Goal: Use online tool/utility: Use online tool/utility

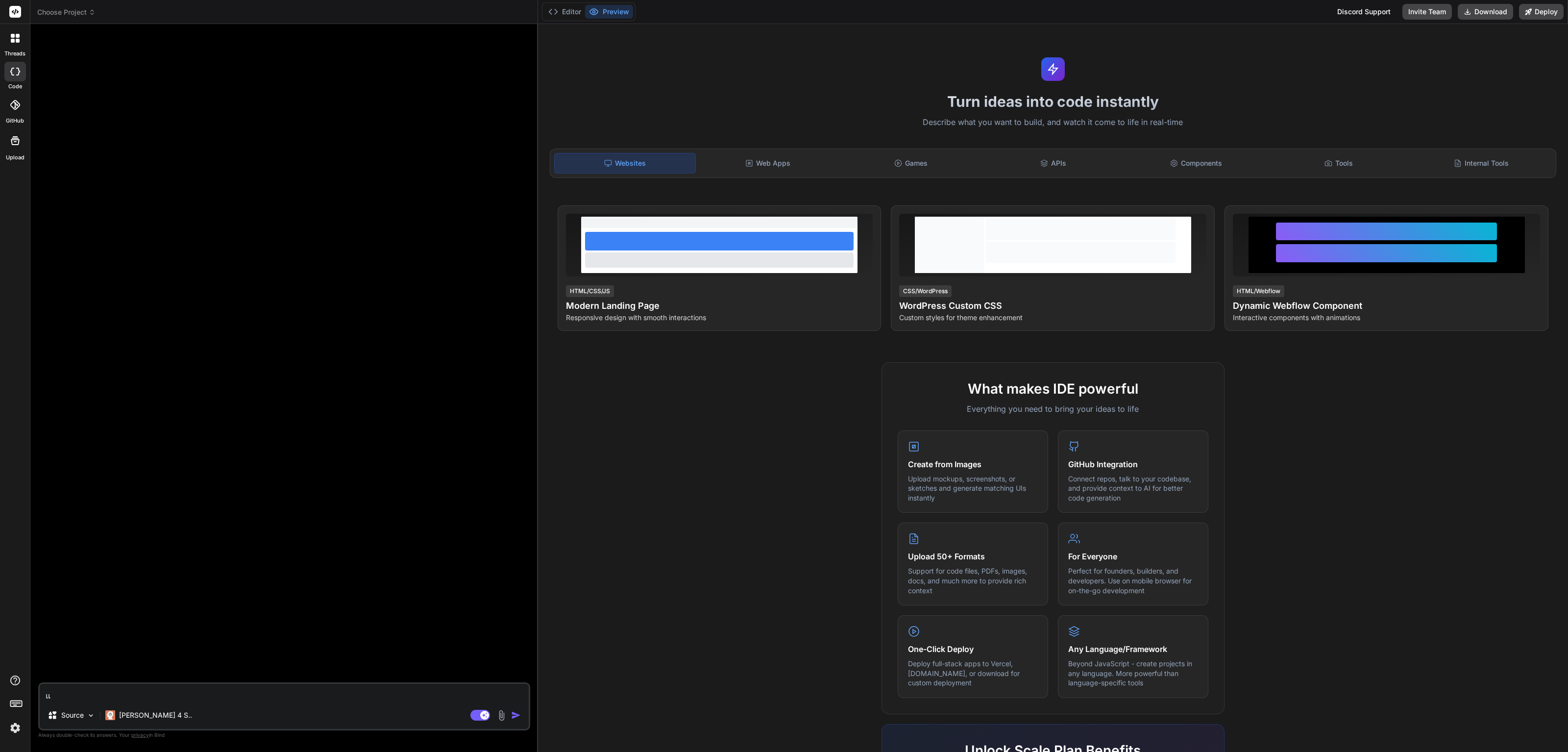
click at [20, 79] on div at bounding box center [15, 72] width 21 height 20
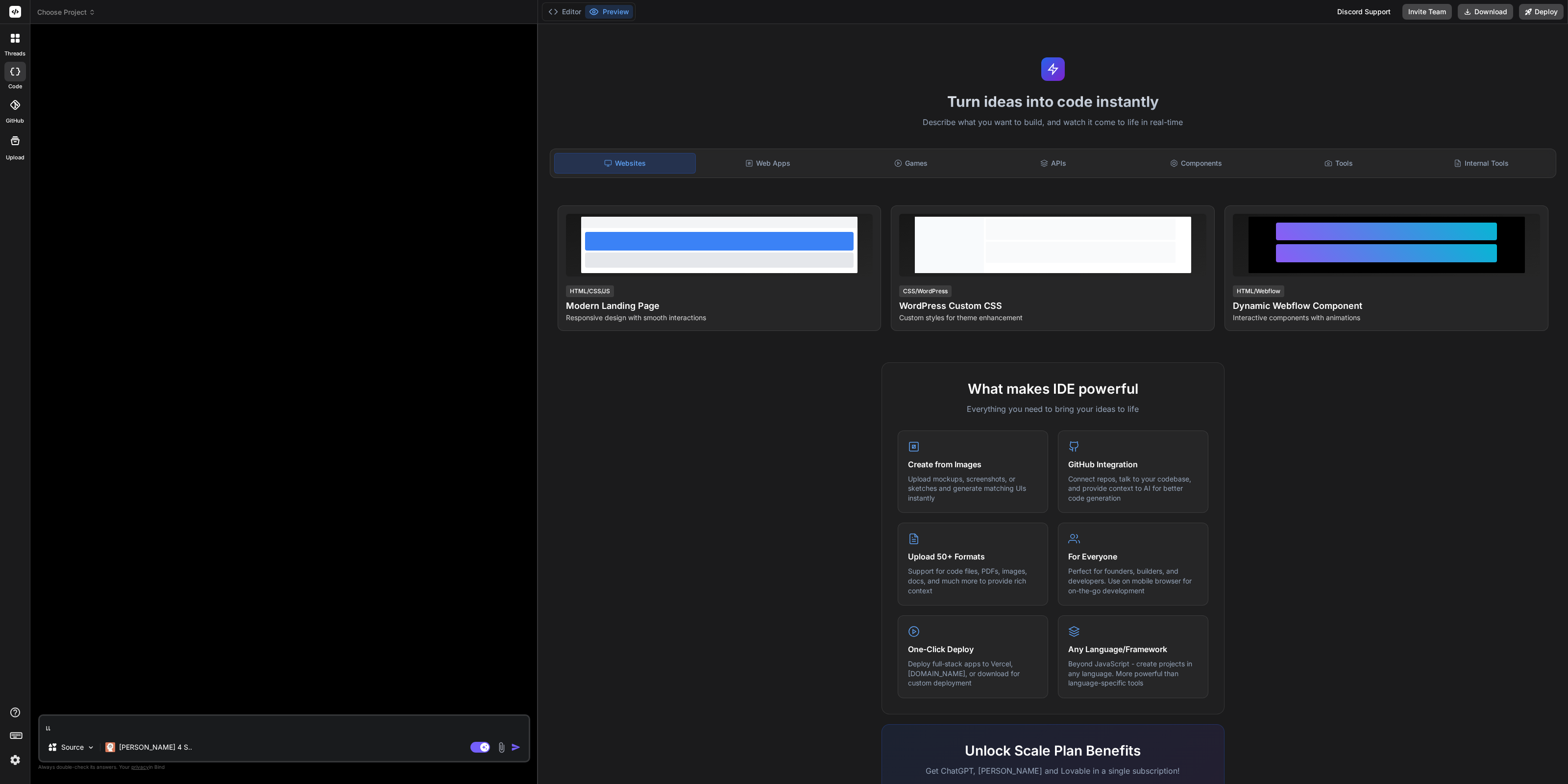
click at [12, 76] on div at bounding box center [15, 72] width 21 height 20
type textarea "x"
click at [129, 626] on textarea "แ" at bounding box center [284, 724] width 489 height 17
type textarea "x"
click at [59, 626] on div "Source" at bounding box center [66, 747] width 36 height 10
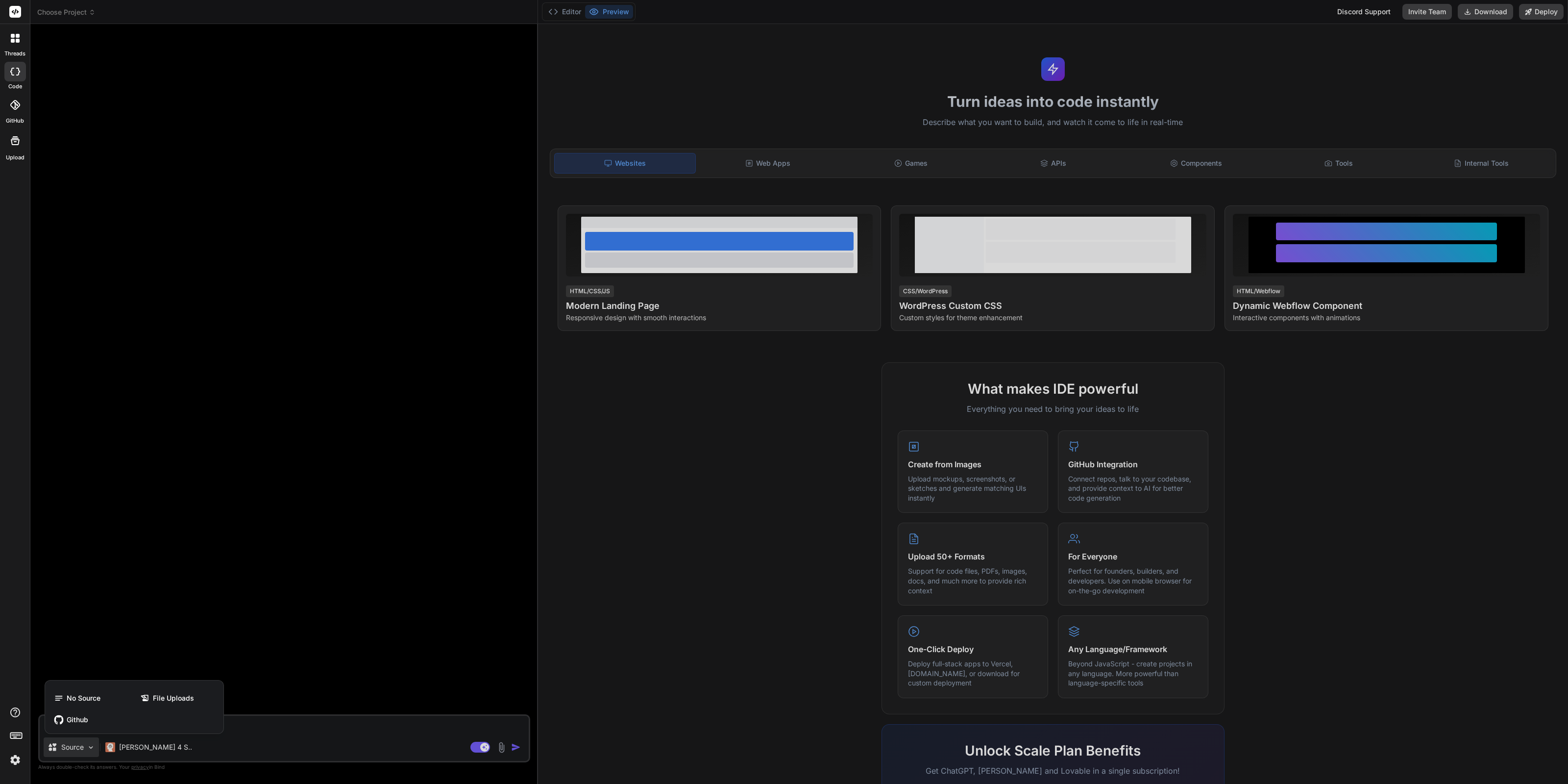
click at [288, 626] on div at bounding box center [784, 392] width 1568 height 784
type textarea "x"
